Goal: Transaction & Acquisition: Purchase product/service

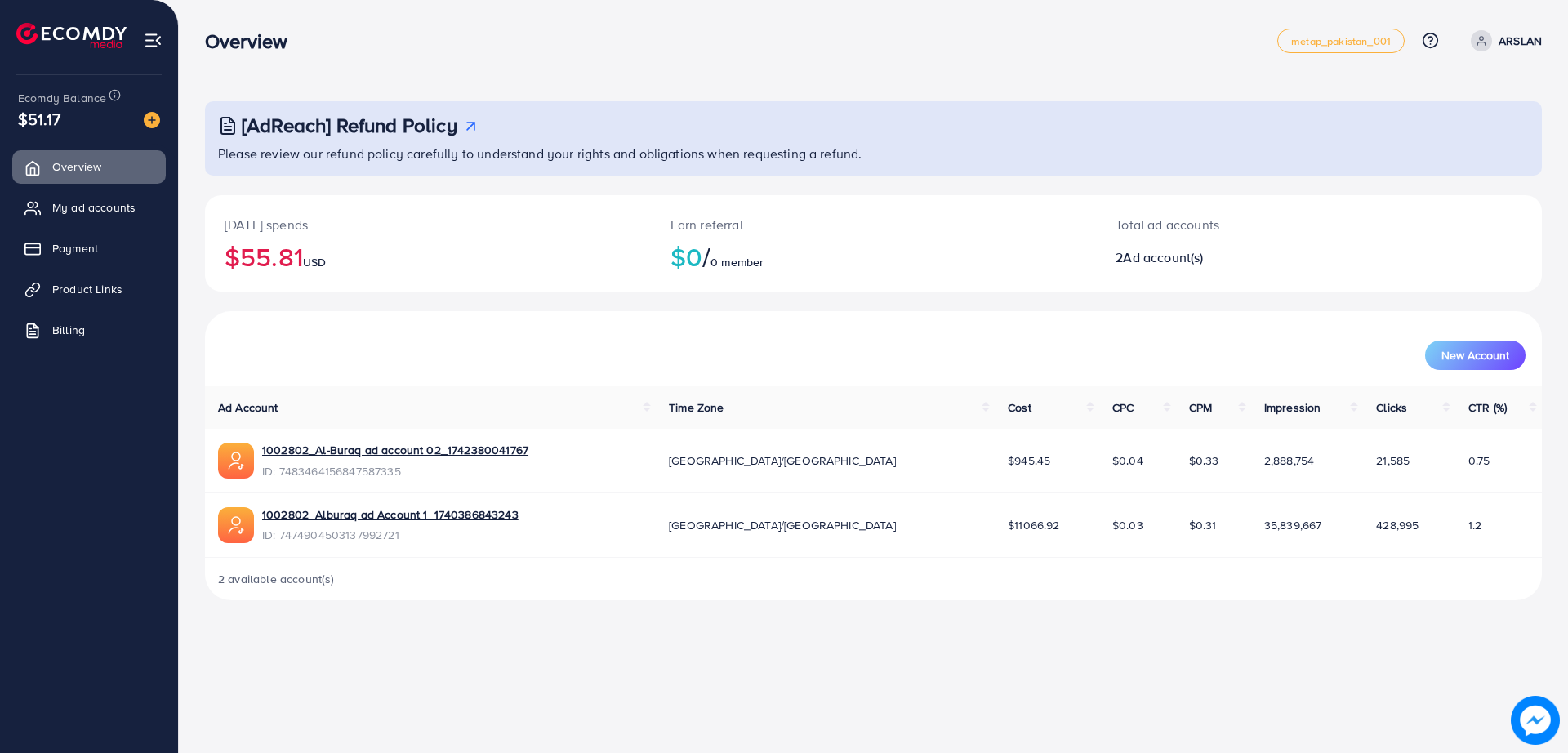
drag, startPoint x: 574, startPoint y: 342, endPoint x: 518, endPoint y: 313, distance: 63.1
click at [518, 313] on div "New Account" at bounding box center [873, 349] width 1337 height 75
click at [119, 208] on span "My ad accounts" at bounding box center [98, 208] width 83 height 16
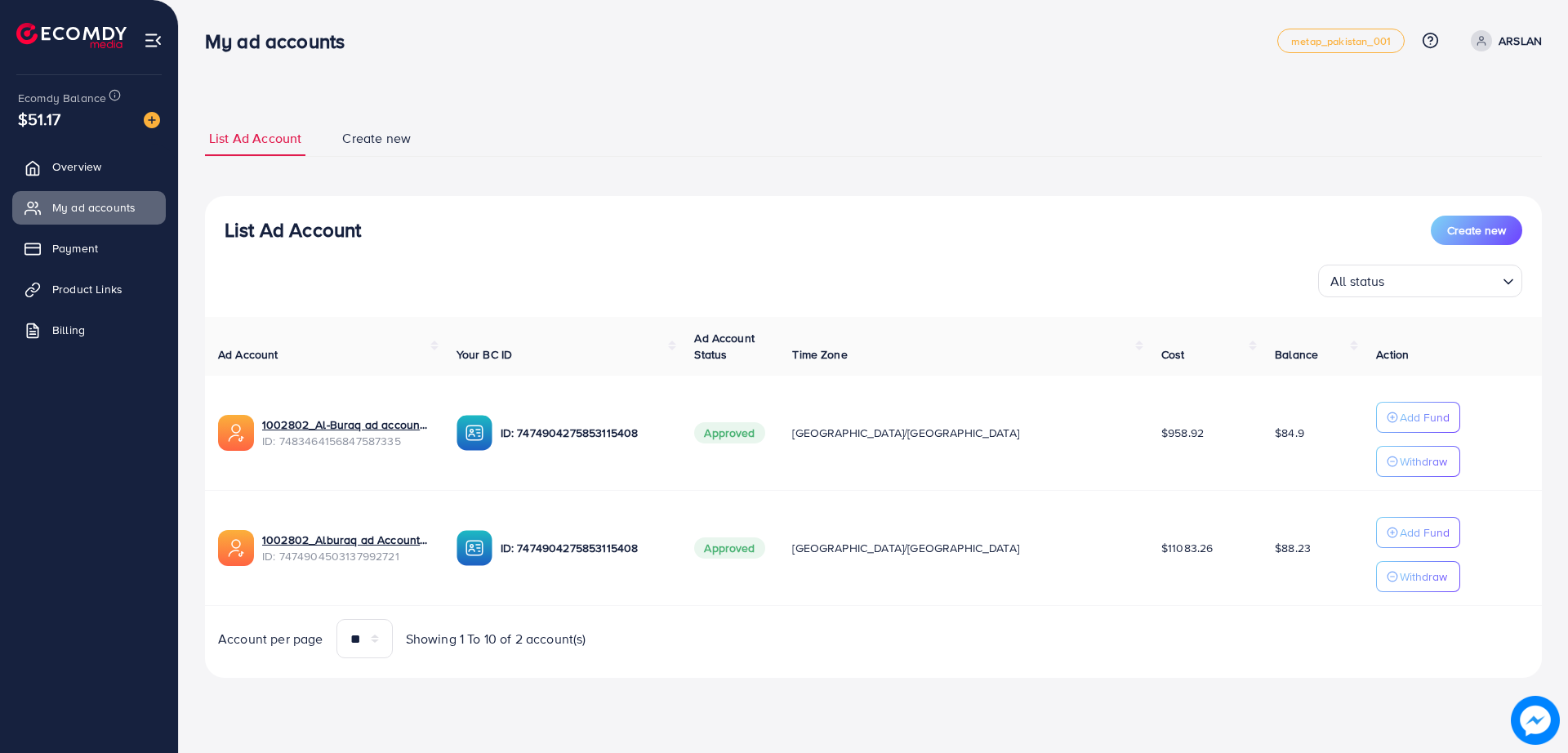
drag, startPoint x: 480, startPoint y: 88, endPoint x: 417, endPoint y: 61, distance: 68.5
click at [417, 61] on div "My ad accounts metap_pakistan_001 Help Center Contact Support Plans and Pricing…" at bounding box center [873, 41] width 1337 height 46
drag, startPoint x: 453, startPoint y: 706, endPoint x: 390, endPoint y: 708, distance: 63.0
click at [390, 708] on div "List Ad Account Create new List Ad Account Create new All status Loading... Ad …" at bounding box center [874, 362] width 1390 height 724
drag, startPoint x: 412, startPoint y: 699, endPoint x: 363, endPoint y: 698, distance: 49.0
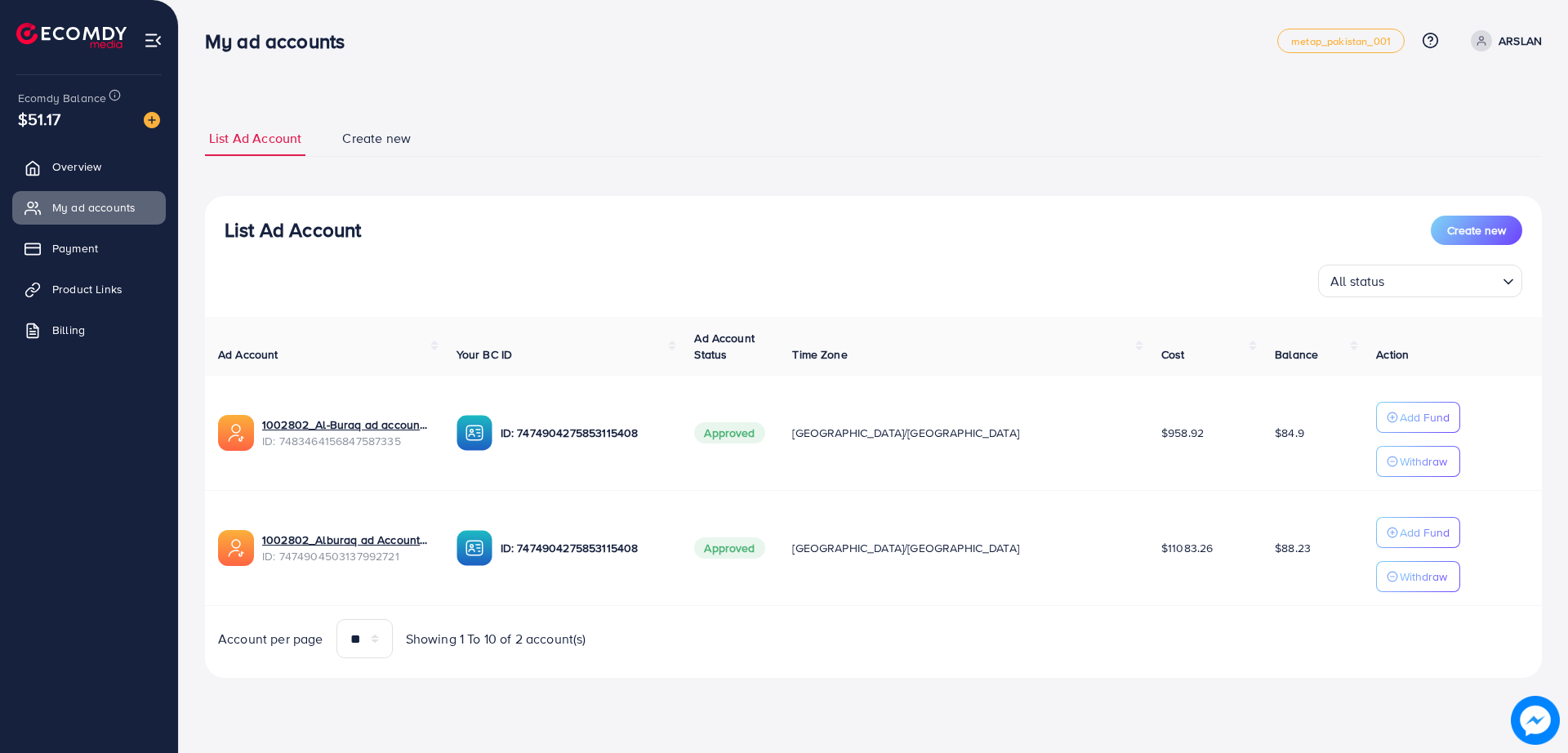
click at [363, 698] on div "List Ad Account Create new List Ad Account Create new All status Loading... Ad …" at bounding box center [874, 362] width 1390 height 724
drag, startPoint x: 363, startPoint y: 698, endPoint x: 322, endPoint y: 709, distance: 42.4
click at [327, 702] on div "List Ad Account Create new List Ad Account Create new All status Loading... Ad …" at bounding box center [874, 362] width 1390 height 724
drag, startPoint x: 358, startPoint y: 728, endPoint x: 316, endPoint y: 740, distance: 43.7
click at [322, 728] on div "My ad accounts metap_pakistan_001 Help Center Contact Support Plans and Pricing…" at bounding box center [784, 376] width 1568 height 753
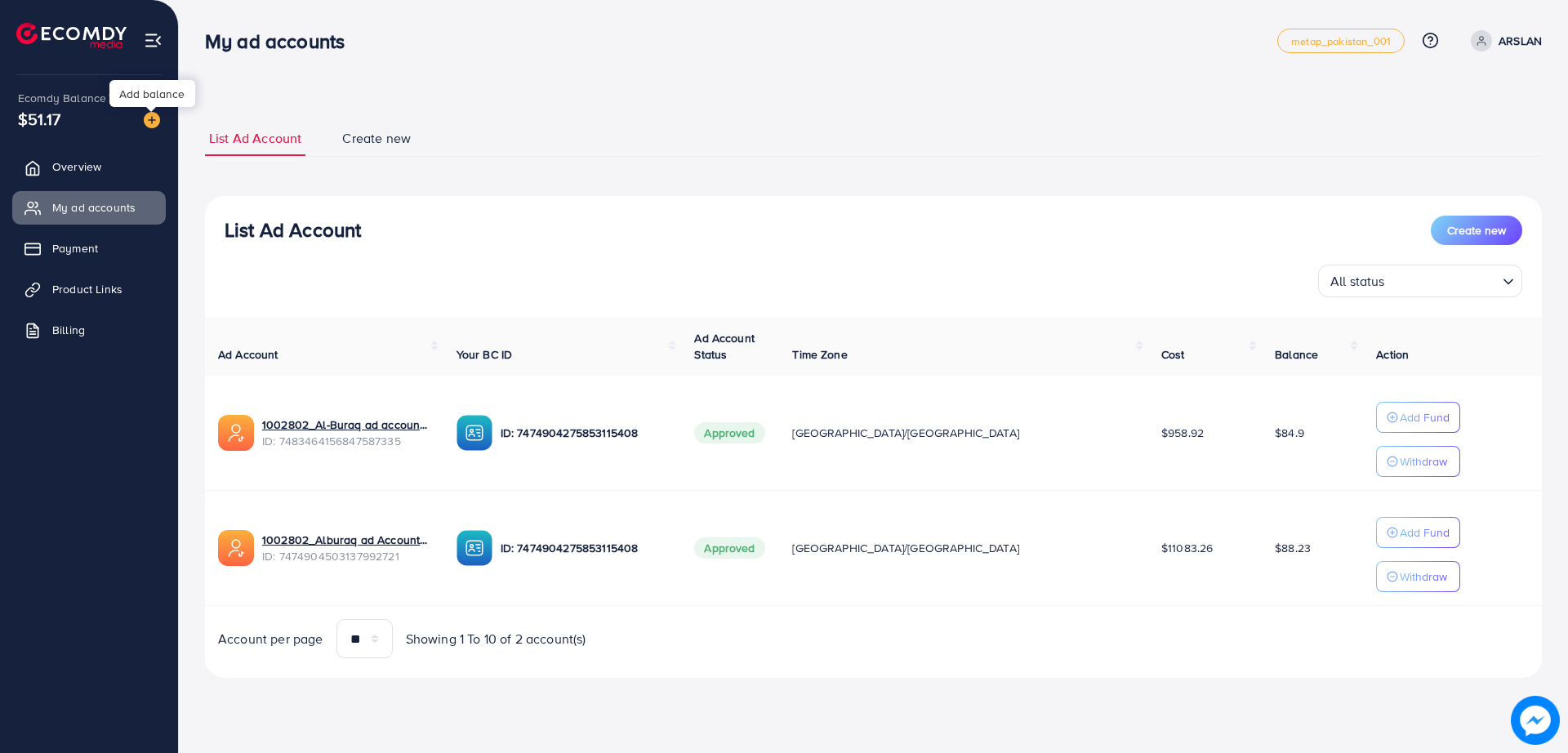
click at [154, 122] on img at bounding box center [152, 120] width 16 height 16
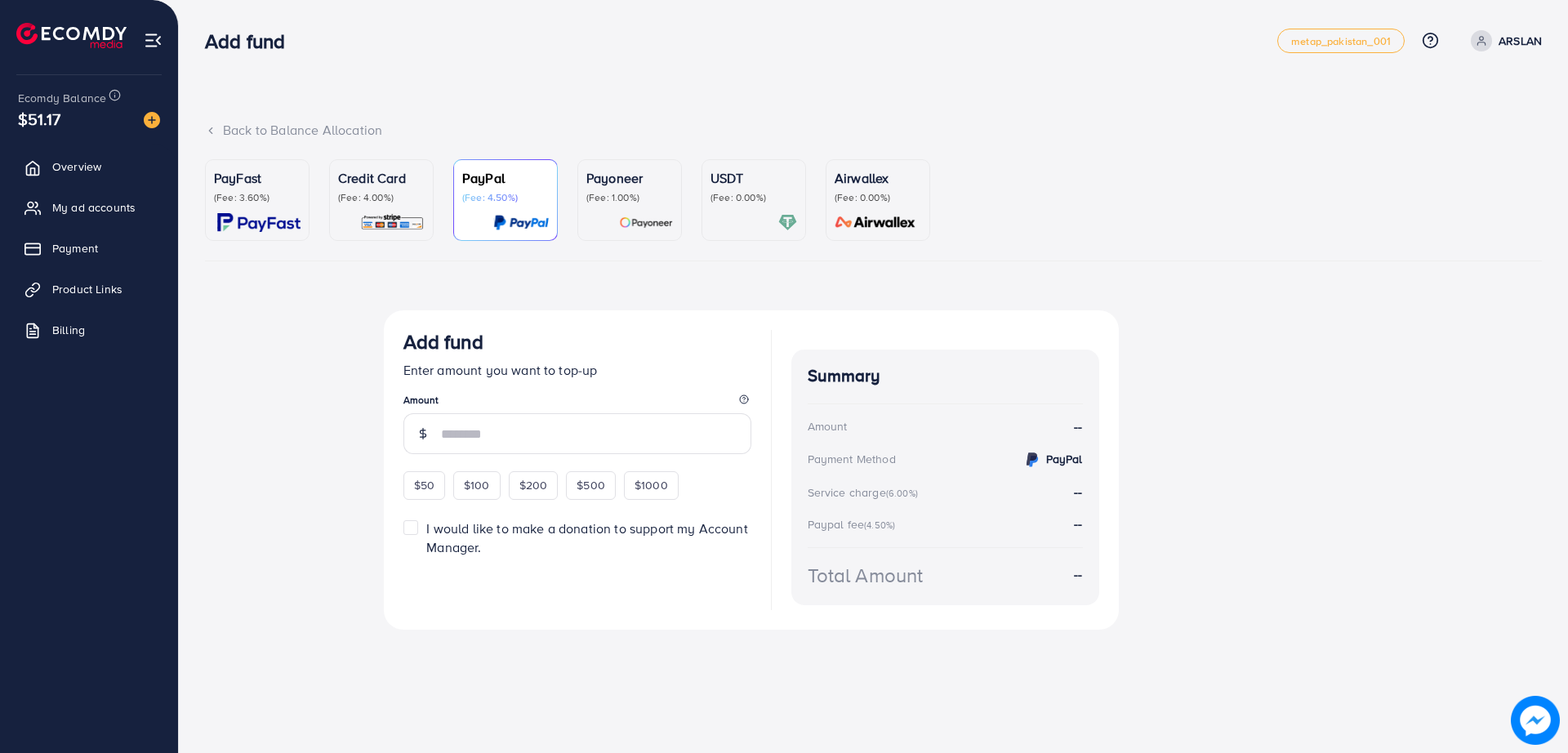
click at [719, 188] on div "USDT (Fee: 0.00%)" at bounding box center [754, 187] width 87 height 36
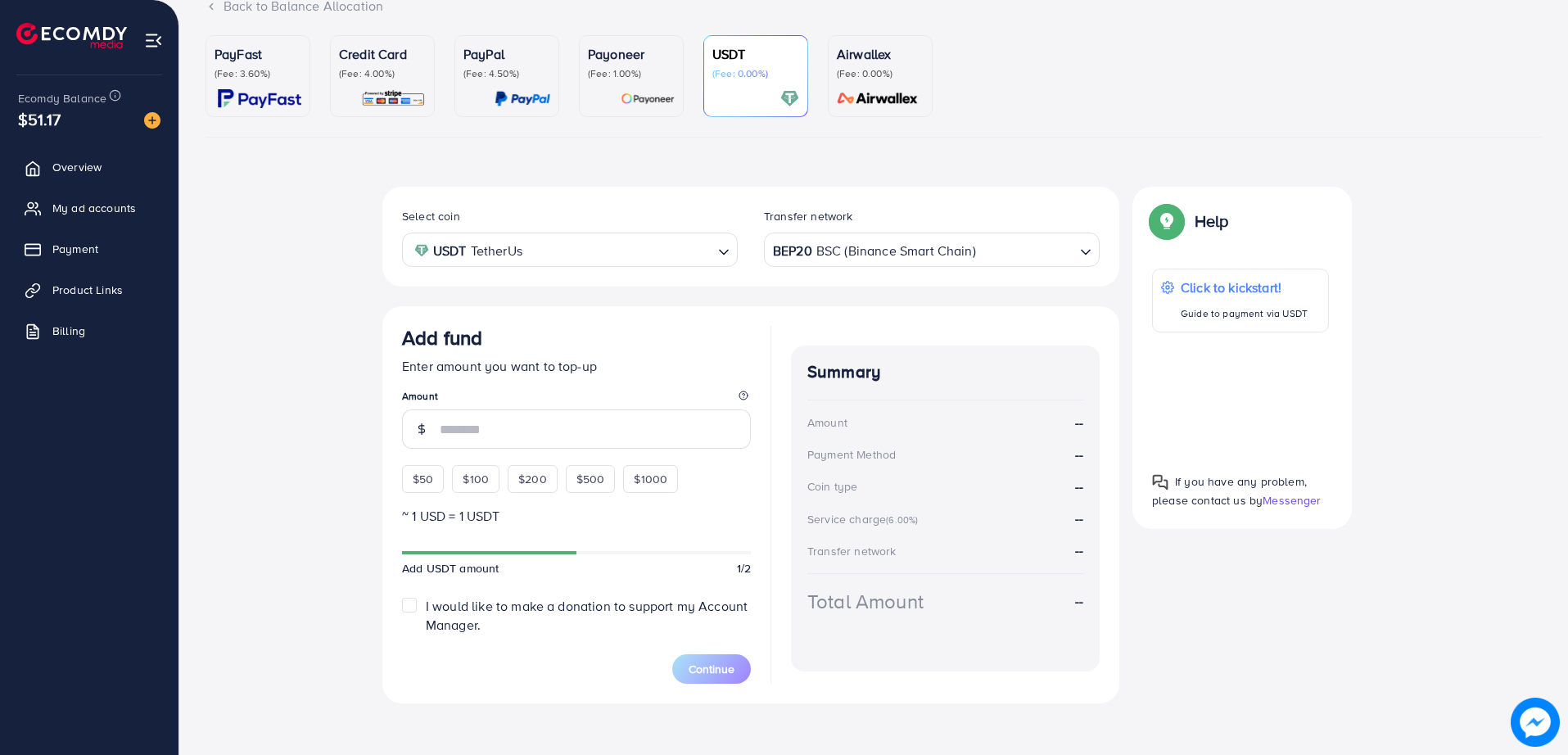
scroll to position [132, 0]
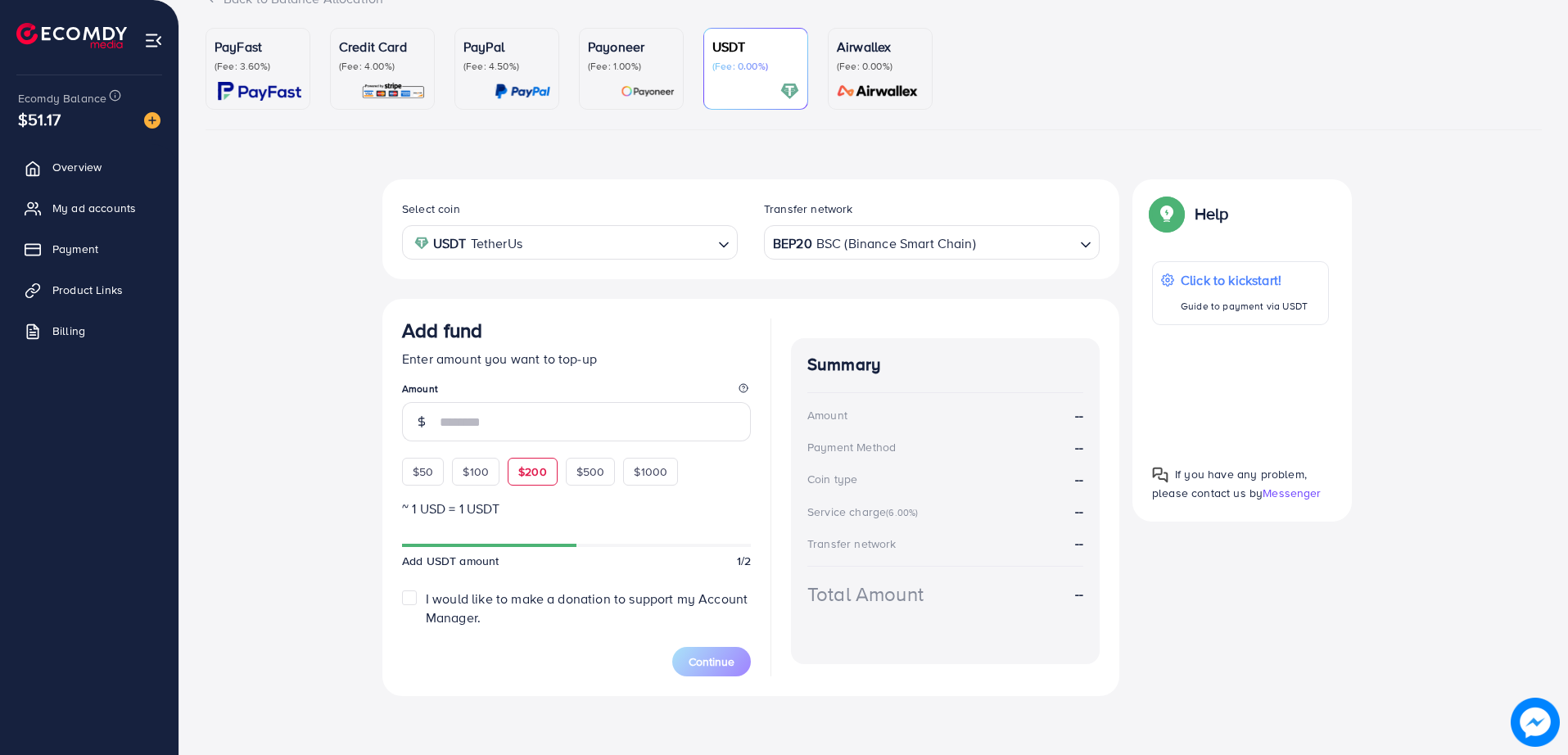
click at [552, 469] on div "$200" at bounding box center [533, 472] width 50 height 28
type input "***"
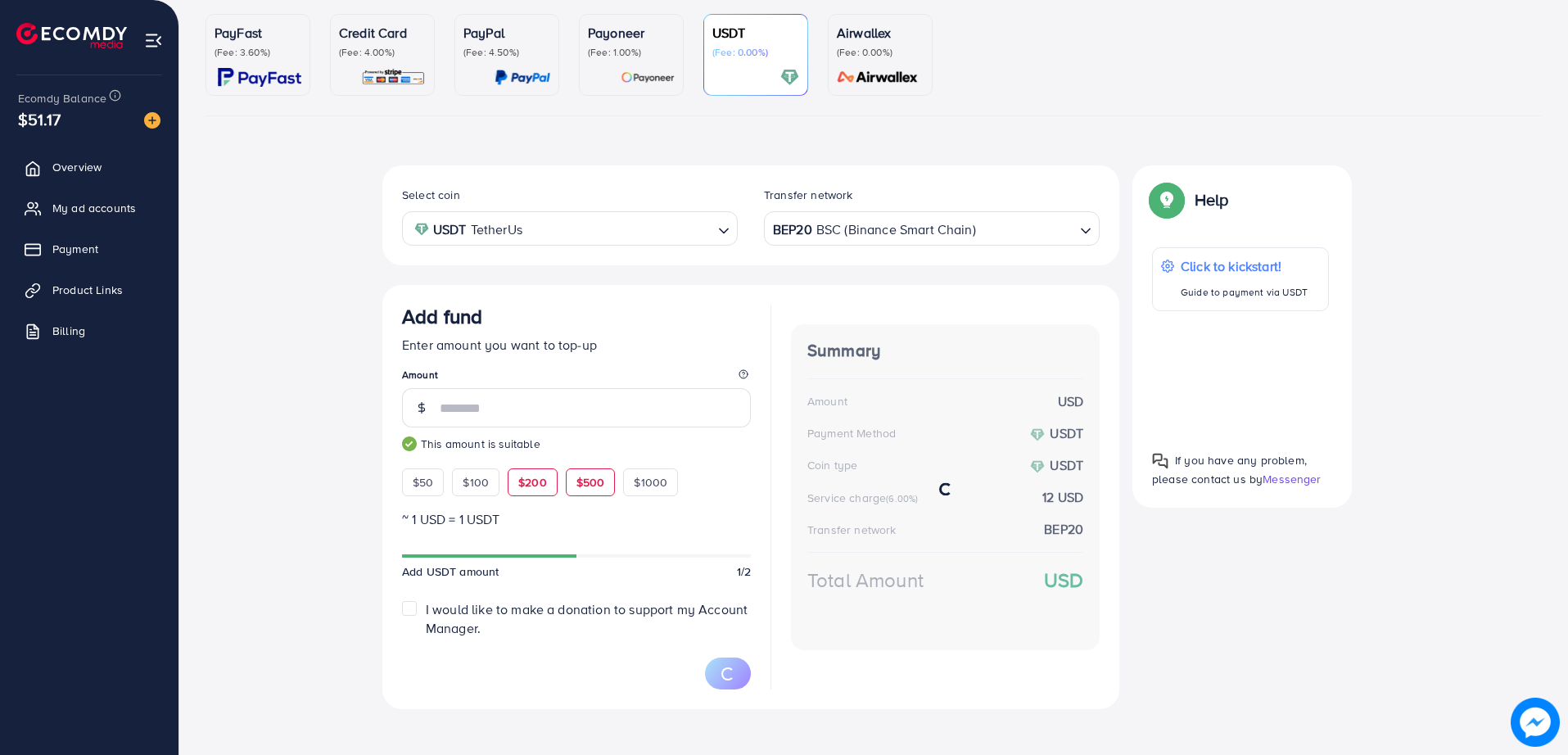
scroll to position [157, 0]
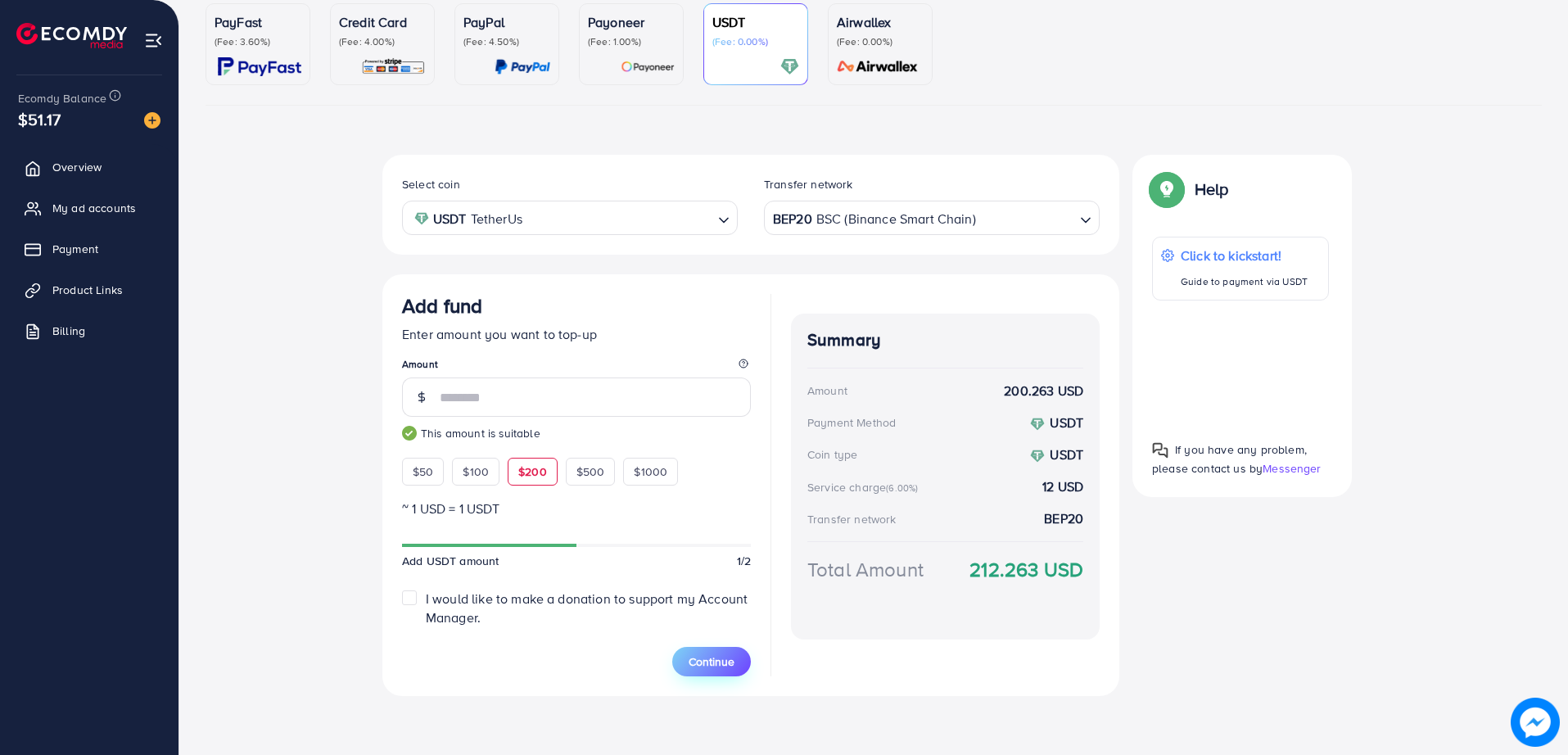
click at [711, 651] on button "Continue" at bounding box center [711, 661] width 79 height 30
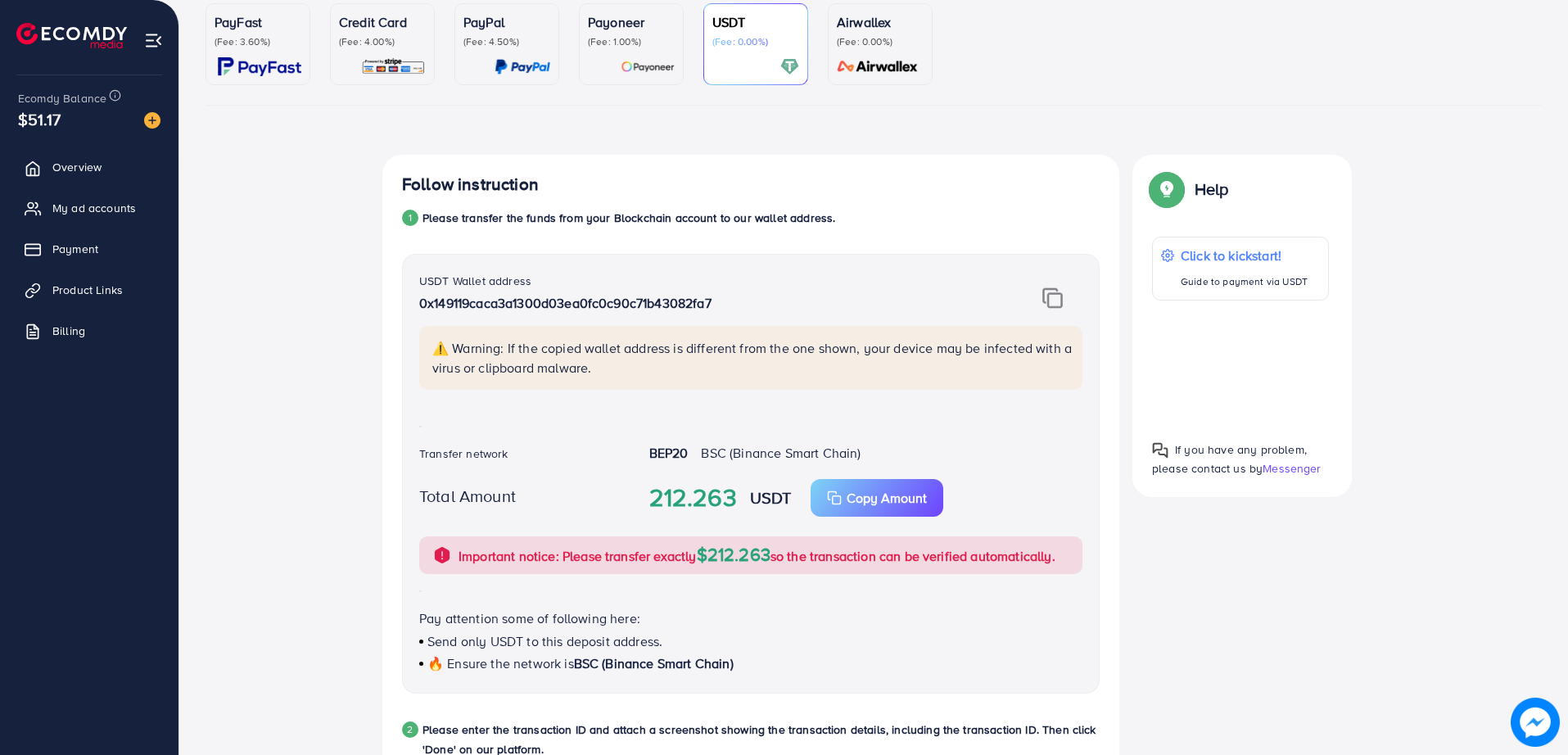
scroll to position [361, 0]
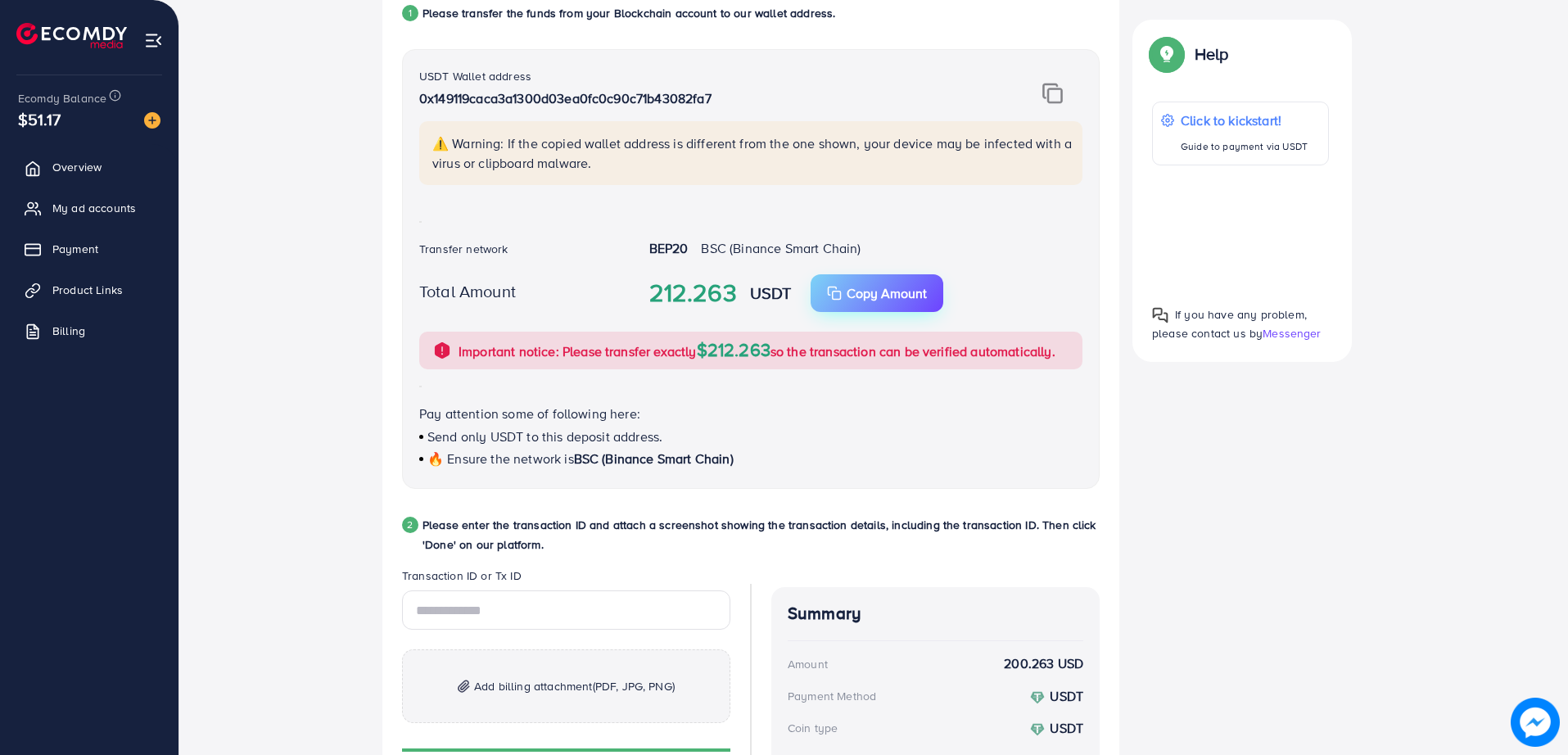
click at [884, 288] on p "Copy Amount" at bounding box center [887, 293] width 80 height 20
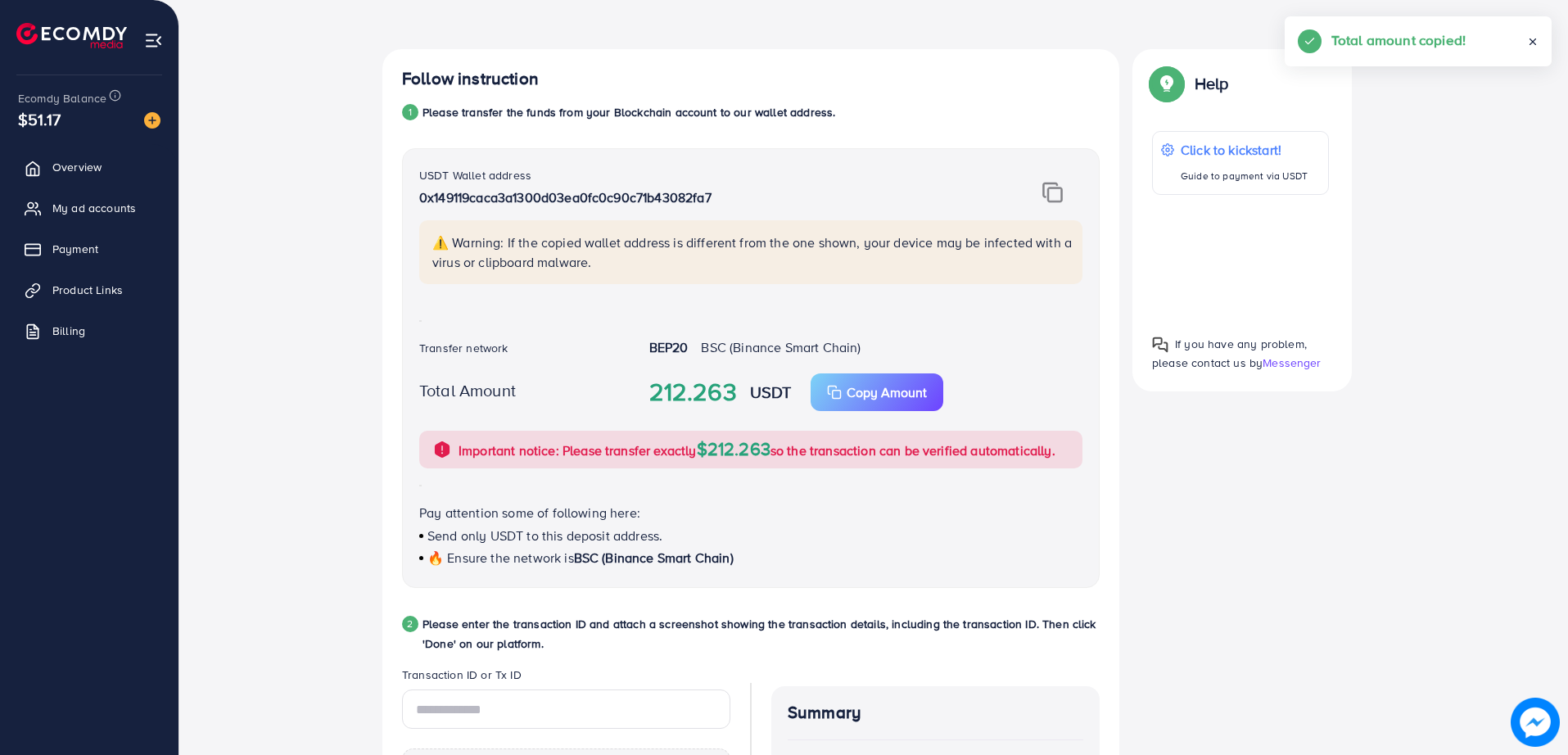
scroll to position [157, 0]
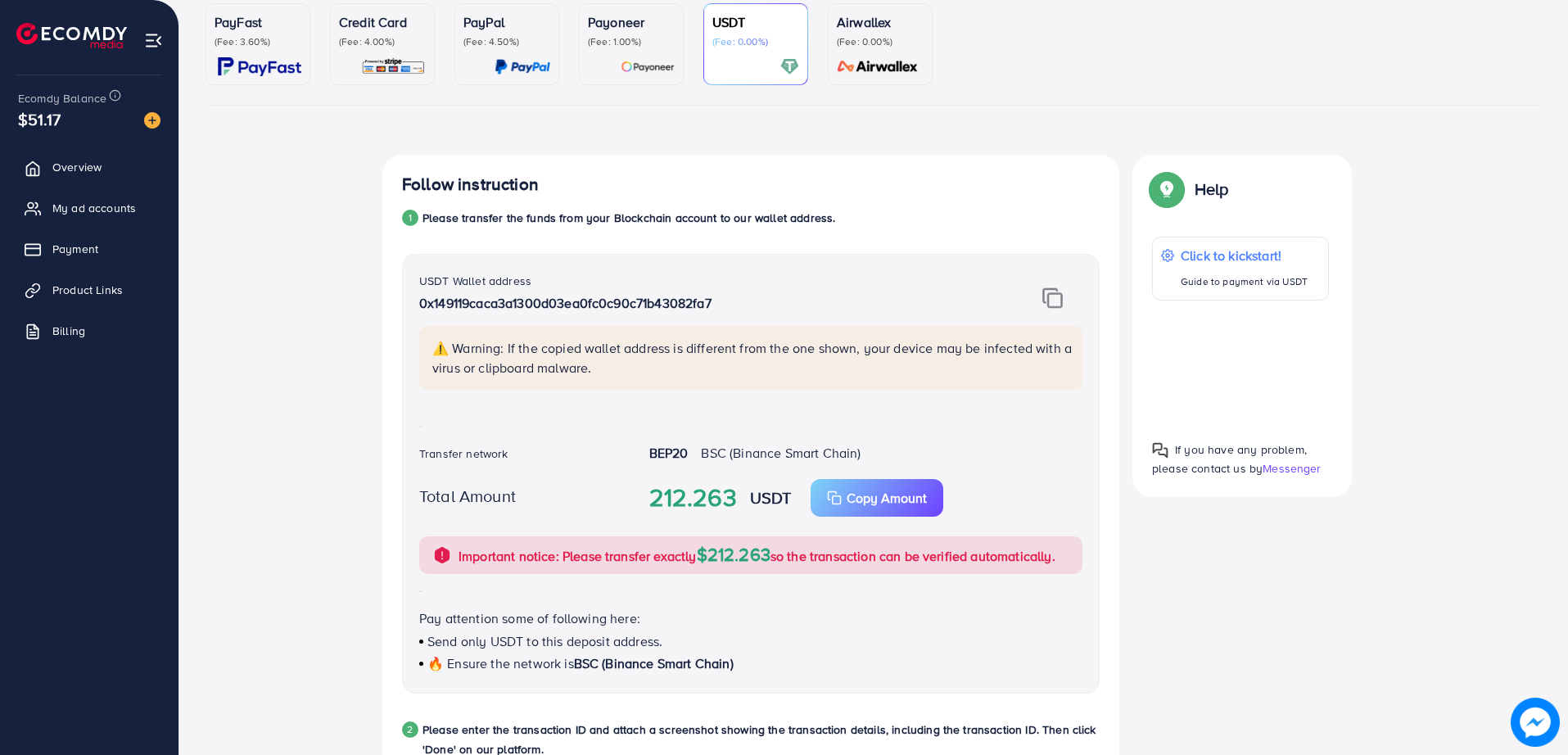
drag, startPoint x: 683, startPoint y: 164, endPoint x: 616, endPoint y: 152, distance: 68.1
click at [616, 152] on div "PayFast (Fee: 3.60%) Credit Card (Fee: 4.00%) PayPal (Fee: 4.50%) Payoneer (Fee…" at bounding box center [873, 577] width 1337 height 1147
click at [1048, 287] on img at bounding box center [1052, 298] width 21 height 21
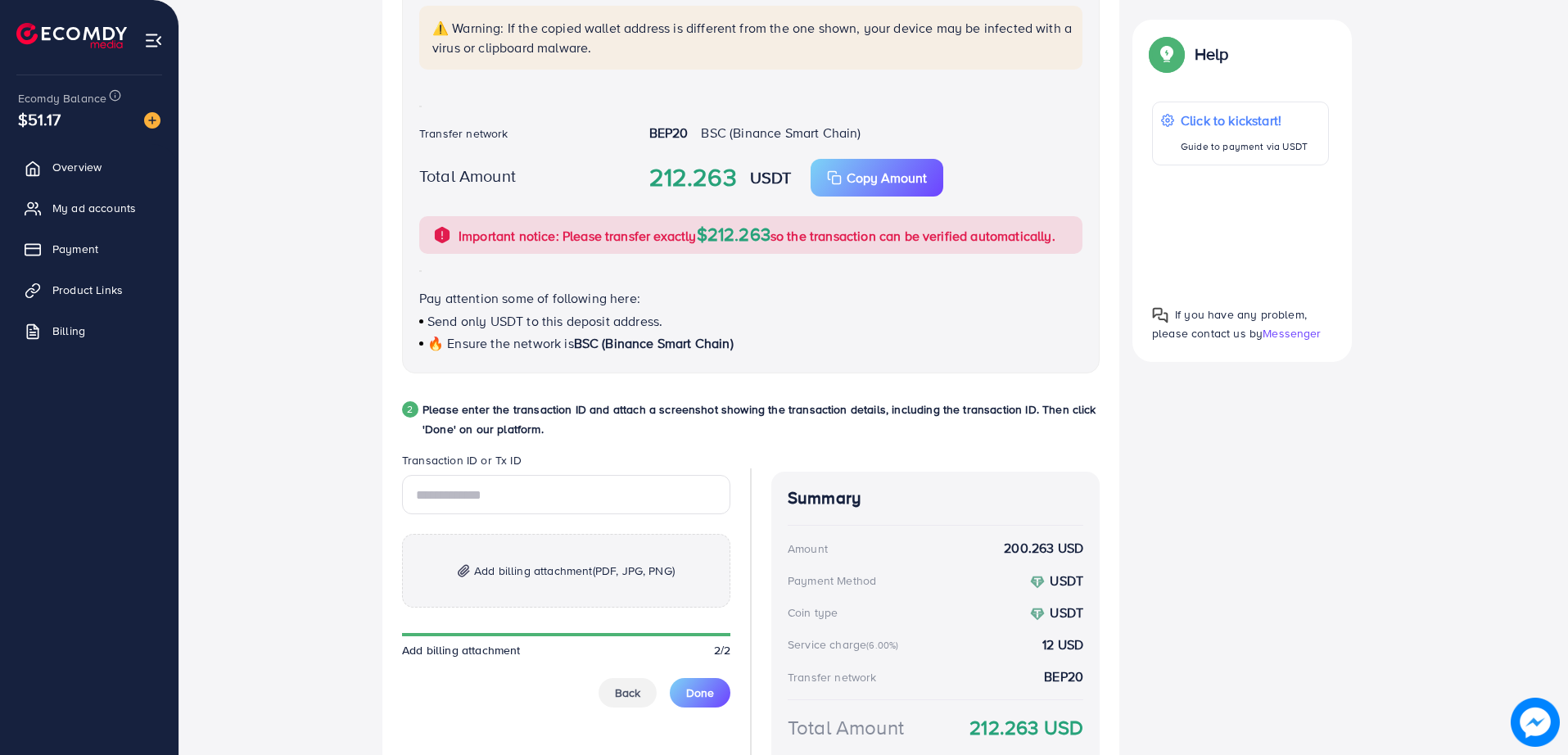
scroll to position [498, 0]
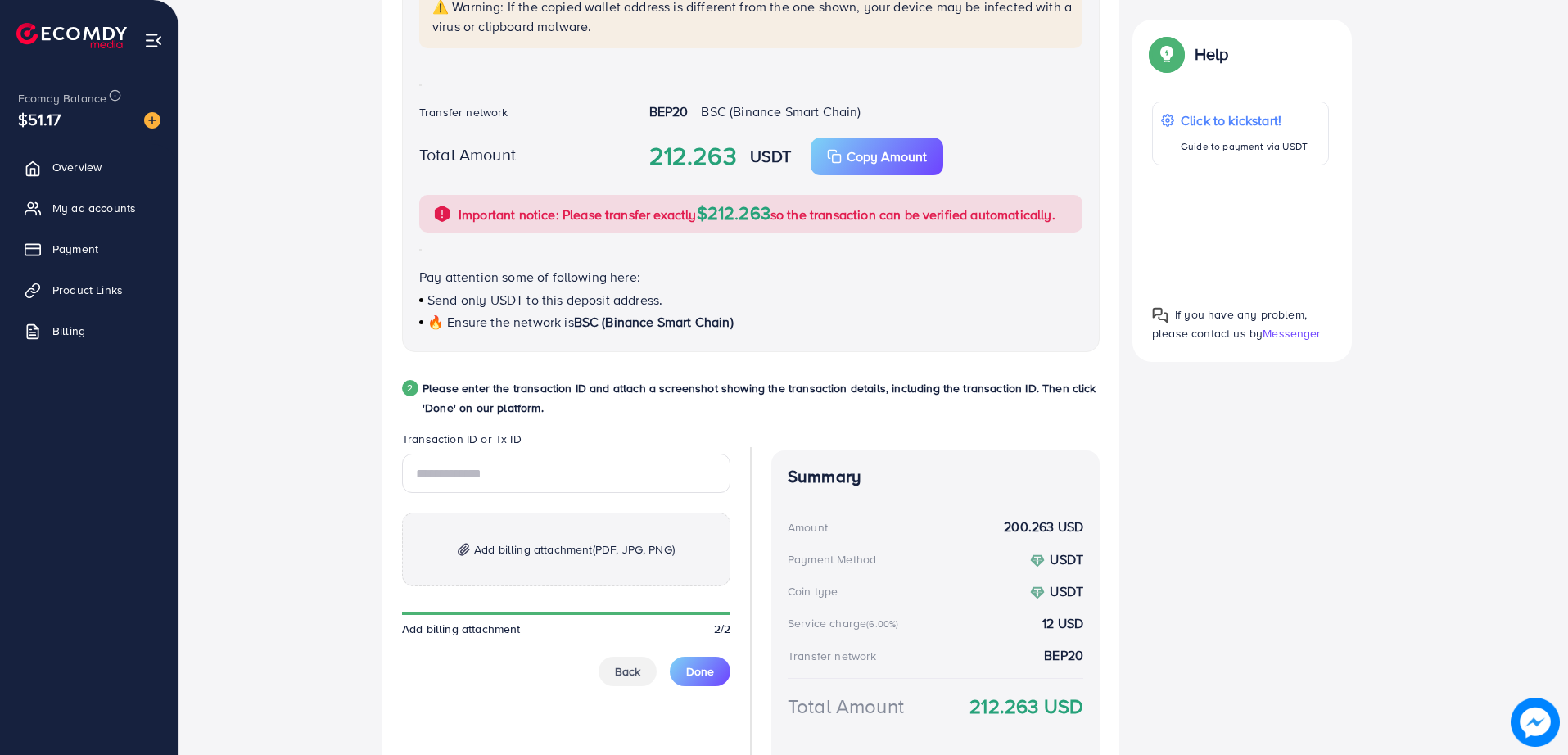
drag, startPoint x: 341, startPoint y: 561, endPoint x: 311, endPoint y: 578, distance: 34.5
click at [311, 578] on div "Follow instruction 1 Please transfer the funds from your Blockchain account to …" at bounding box center [873, 311] width 1337 height 996
